Goal: Transaction & Acquisition: Book appointment/travel/reservation

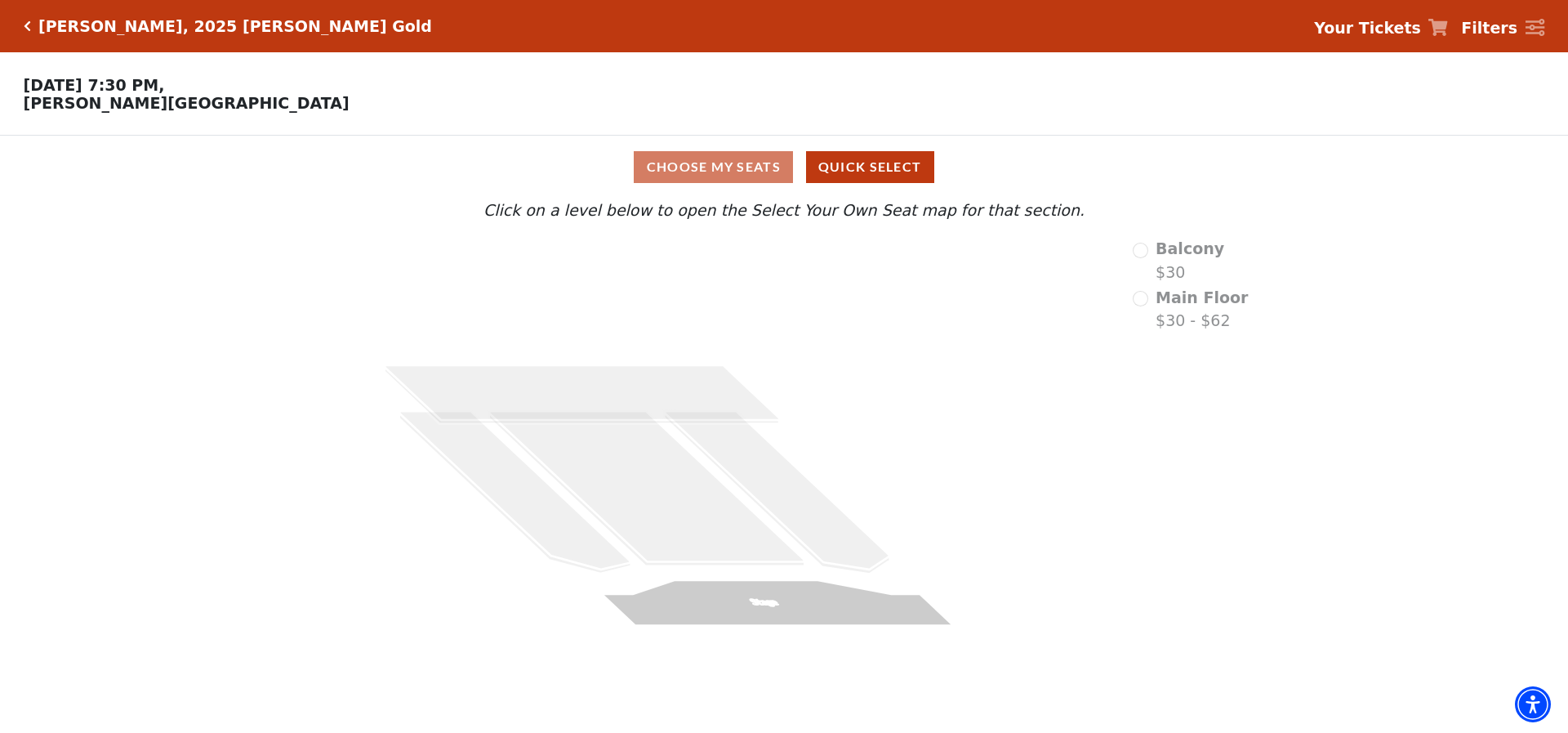
click at [1151, 255] on div "Balcony $30" at bounding box center [1191, 260] width 116 height 47
click at [1147, 257] on div "Balcony $30" at bounding box center [1191, 260] width 116 height 47
click at [707, 171] on div "Choose My Seats Quick Select" at bounding box center [784, 167] width 1176 height 32
click at [839, 170] on button "Quick Select" at bounding box center [871, 167] width 128 height 32
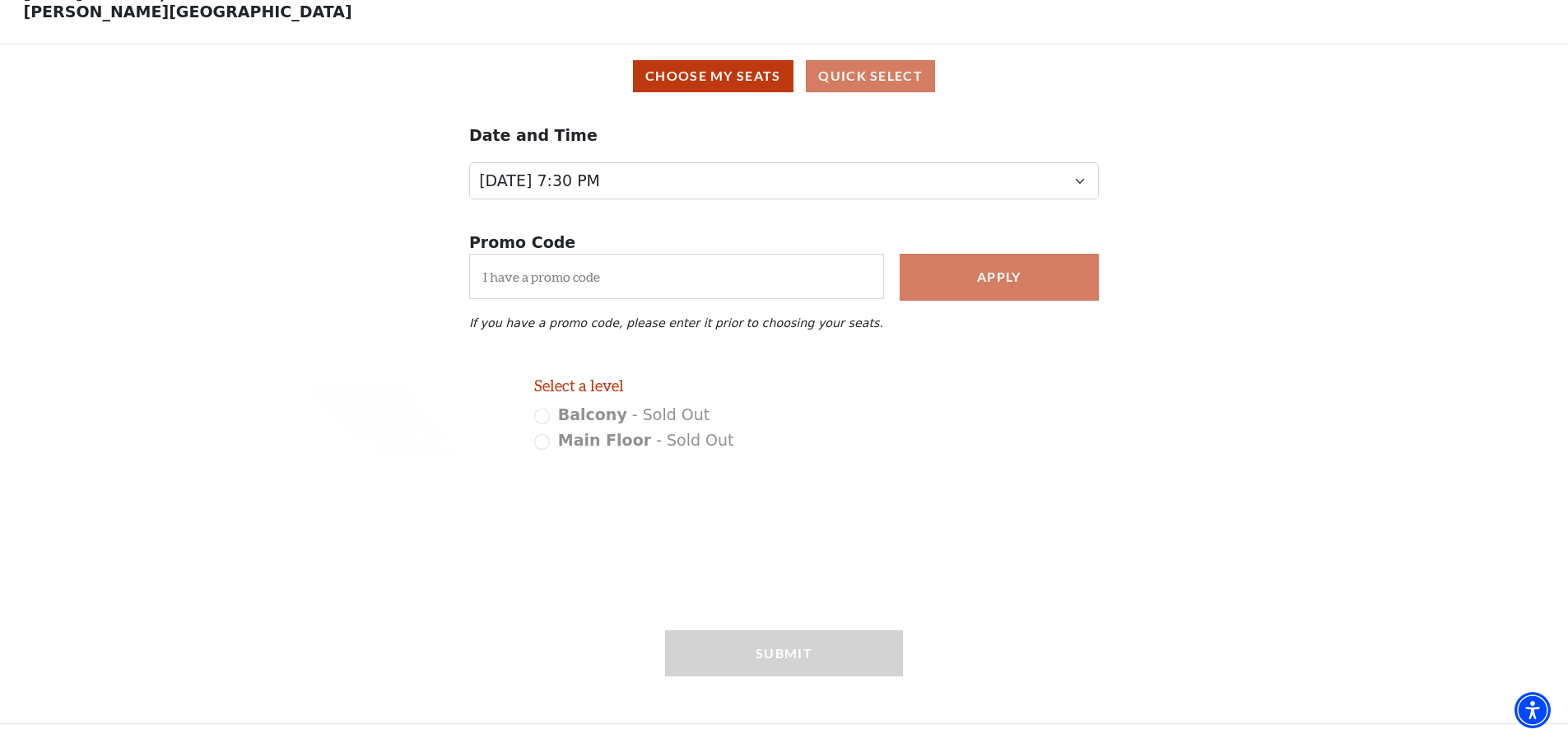
scroll to position [102, 0]
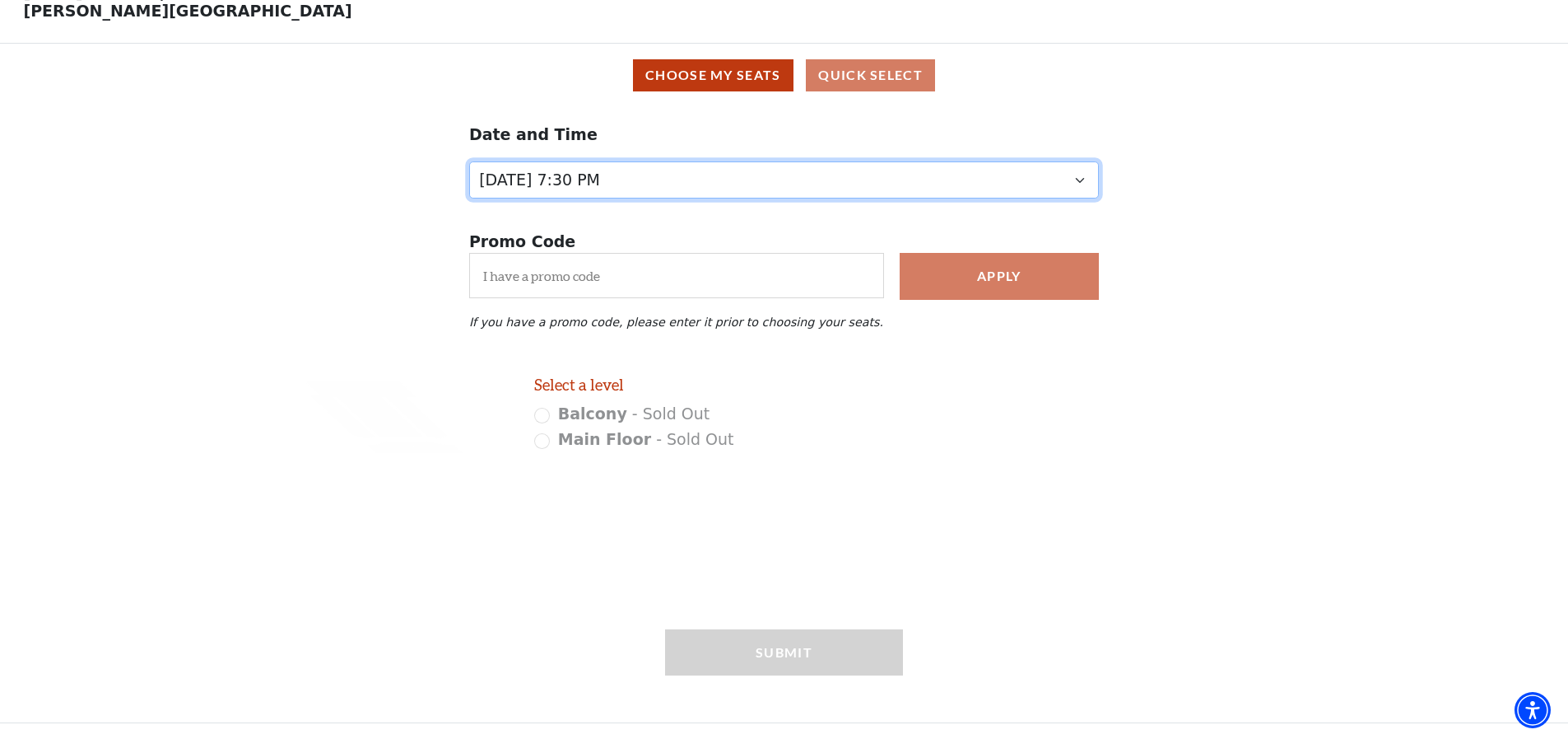
click at [1086, 180] on select "[DATE] 7:30 PM [DATE] 7:30 PM" at bounding box center [784, 180] width 630 height 37
select select "6501"
click at [469, 182] on select "[DATE] 7:30 PM [DATE] 7:30 PM" at bounding box center [784, 180] width 630 height 37
